Goal: Information Seeking & Learning: Learn about a topic

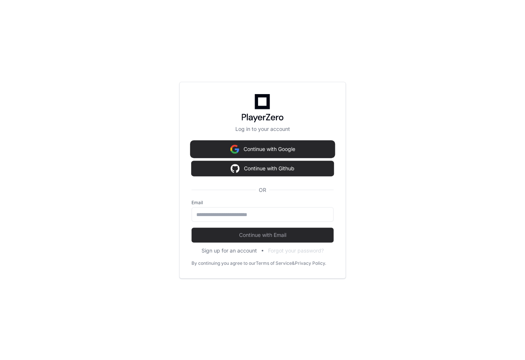
click at [282, 150] on button "Continue with Google" at bounding box center [263, 149] width 142 height 15
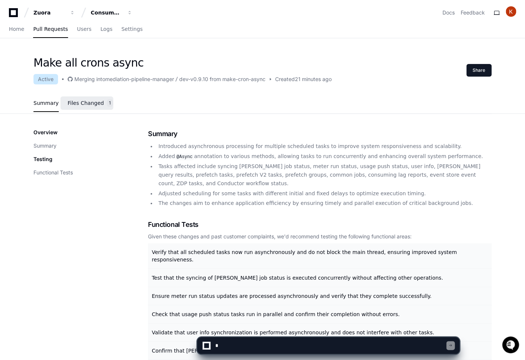
click at [90, 105] on span "Files Changed" at bounding box center [86, 103] width 36 height 4
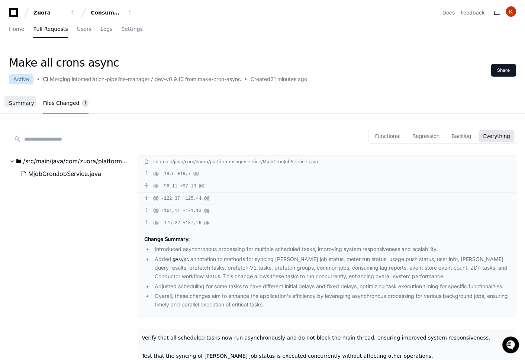
click at [26, 105] on span "Summary" at bounding box center [21, 103] width 25 height 4
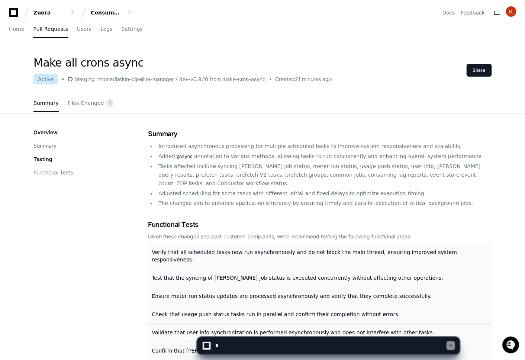
scroll to position [170, 0]
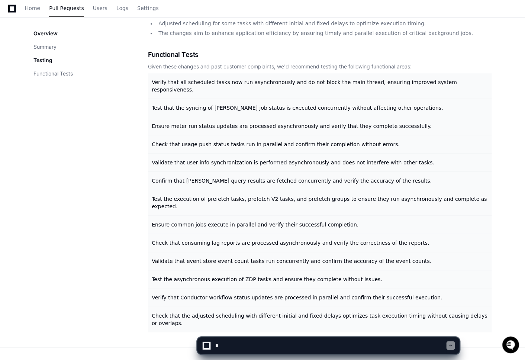
click at [239, 346] on textarea at bounding box center [330, 345] width 233 height 16
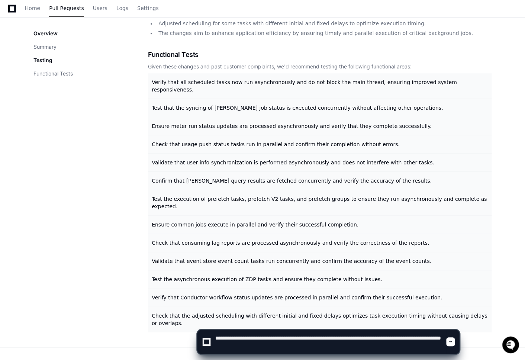
click at [260, 343] on textarea at bounding box center [330, 342] width 233 height 24
click at [343, 343] on textarea at bounding box center [330, 342] width 233 height 24
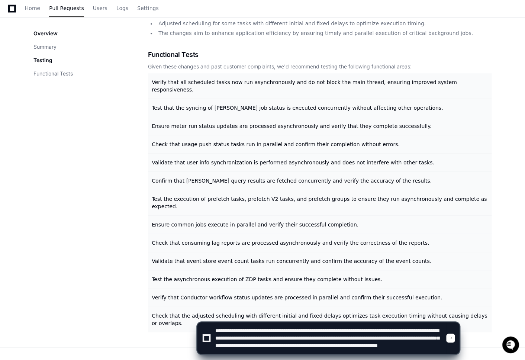
click at [227, 336] on textarea at bounding box center [330, 338] width 233 height 31
click at [249, 336] on textarea at bounding box center [330, 338] width 233 height 31
type textarea "**********"
click at [371, 345] on textarea at bounding box center [330, 338] width 233 height 31
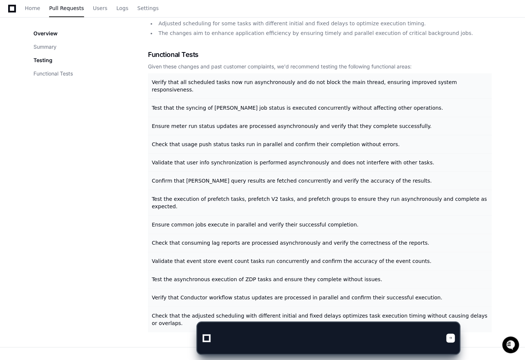
scroll to position [0, 0]
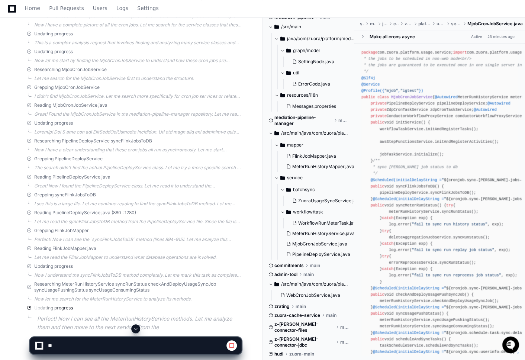
scroll to position [50, 0]
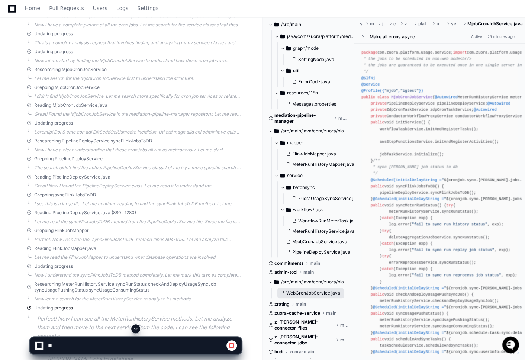
click at [311, 294] on span "WebCronJobService.java" at bounding box center [313, 293] width 54 height 6
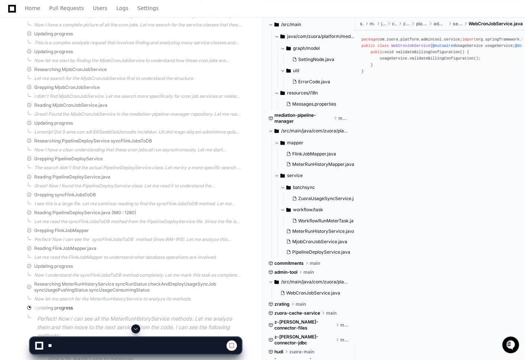
click at [273, 282] on span at bounding box center [271, 282] width 4 height 4
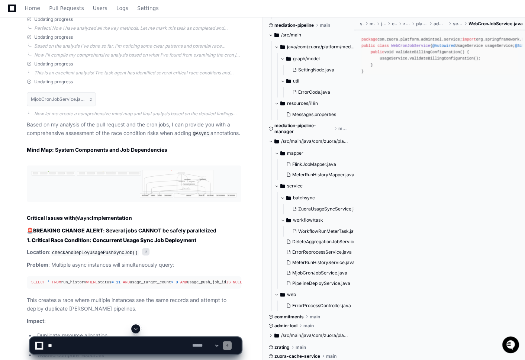
scroll to position [710, 0]
